Goal: Information Seeking & Learning: Learn about a topic

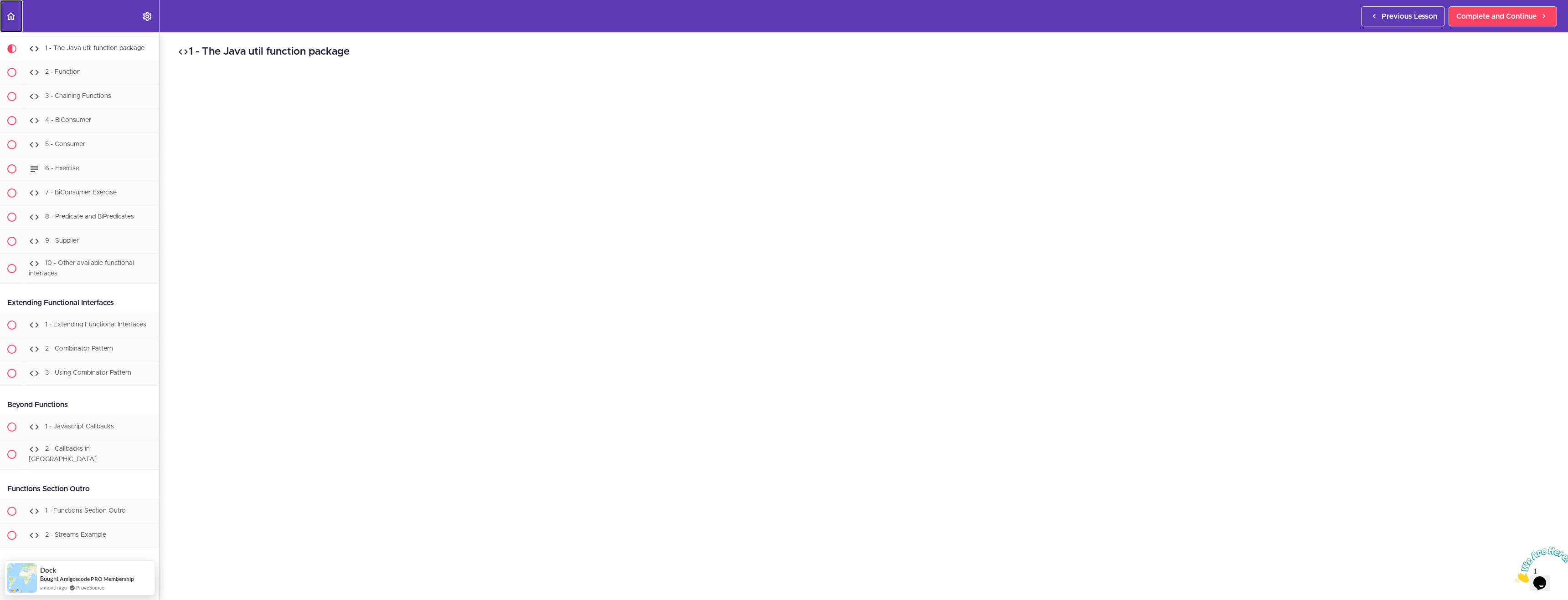
click at [16, 15] on icon "Back to course curriculum" at bounding box center [10, 16] width 11 height 11
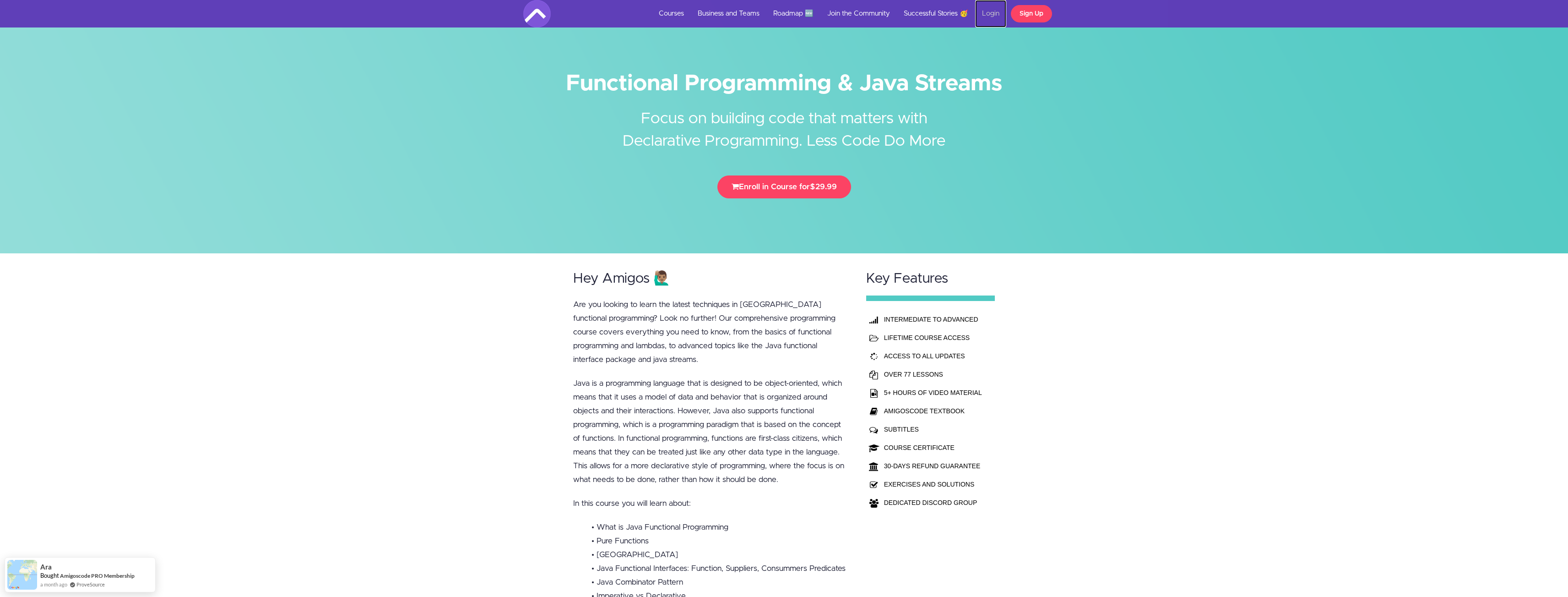
click at [991, 15] on link "Login" at bounding box center [991, 13] width 31 height 27
